Goal: Task Accomplishment & Management: Use online tool/utility

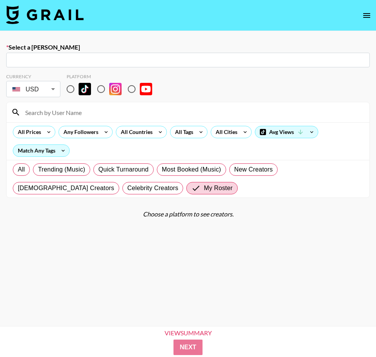
click at [46, 18] on img at bounding box center [44, 14] width 77 height 19
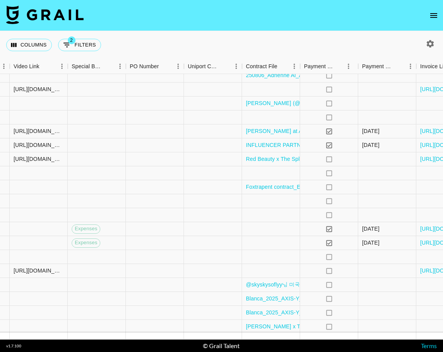
scroll to position [334, 755]
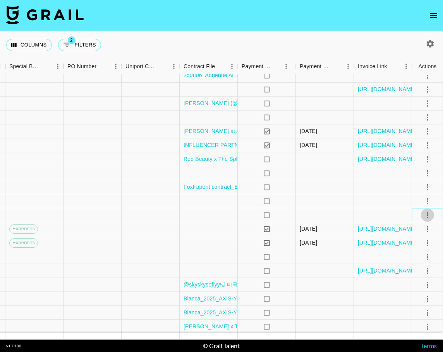
click at [376, 218] on div at bounding box center [427, 214] width 13 height 13
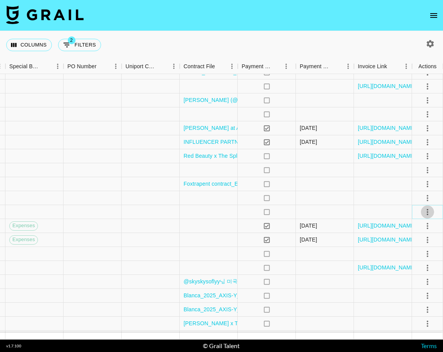
scroll to position [338, 754]
click at [376, 210] on icon "select merge strategy" at bounding box center [428, 211] width 9 height 9
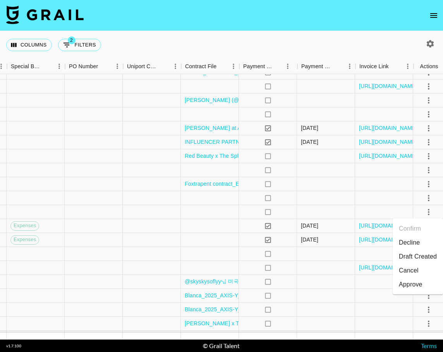
scroll to position [338, 754]
click at [376, 252] on li "Draft Created" at bounding box center [418, 256] width 50 height 14
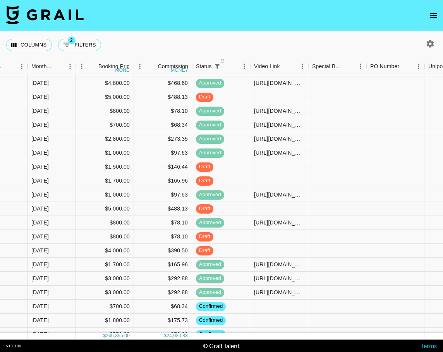
scroll to position [0, 453]
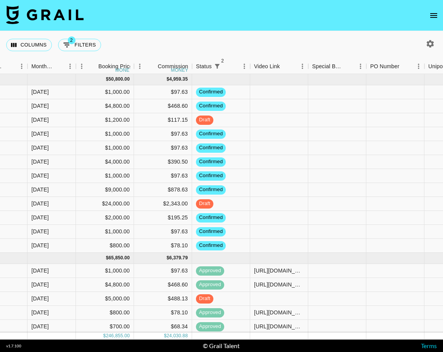
click at [212, 36] on div "Columns 2 Filters + Booking" at bounding box center [221, 45] width 443 height 28
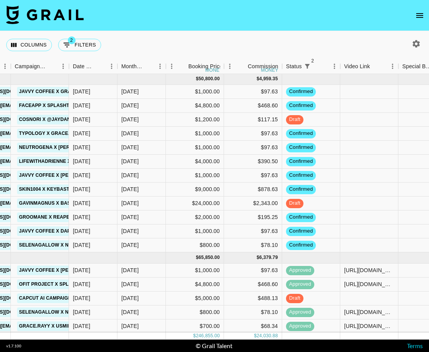
scroll to position [0, 363]
click at [268, 38] on div "Columns 2 Filters + Booking" at bounding box center [214, 45] width 429 height 28
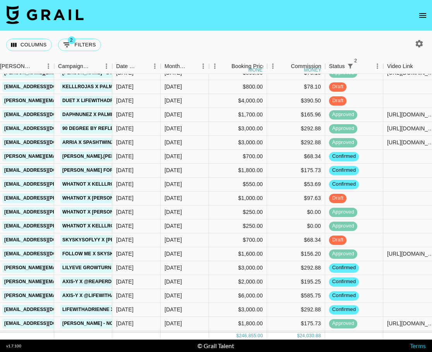
scroll to position [350, 319]
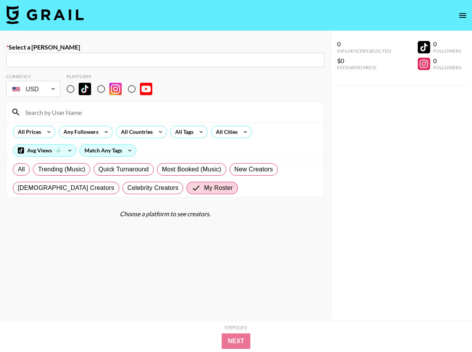
drag, startPoint x: 31, startPoint y: 13, endPoint x: 36, endPoint y: 14, distance: 5.5
click at [36, 14] on img at bounding box center [44, 14] width 77 height 19
